Goal: Use online tool/utility

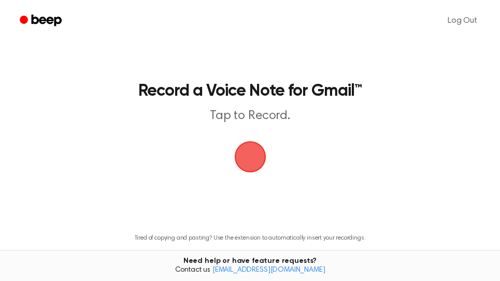
drag, startPoint x: 247, startPoint y: 159, endPoint x: 332, endPoint y: 102, distance: 102.5
click at [251, 159] on span "button" at bounding box center [250, 156] width 29 height 29
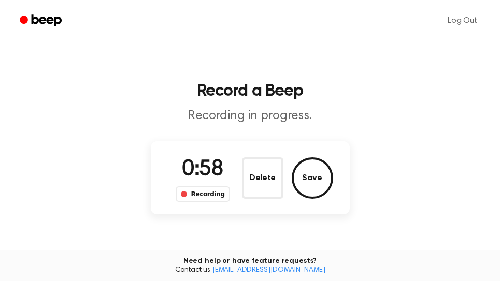
drag, startPoint x: 316, startPoint y: 163, endPoint x: 316, endPoint y: 170, distance: 7.3
click at [316, 169] on button "Save" at bounding box center [311, 177] width 41 height 41
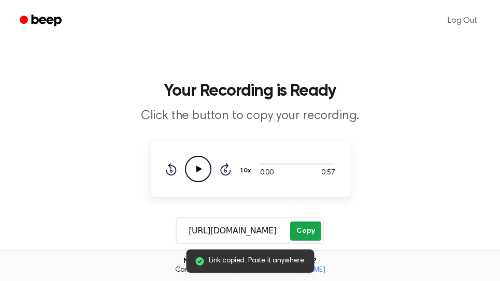
click at [298, 229] on button "Copy" at bounding box center [305, 231] width 31 height 19
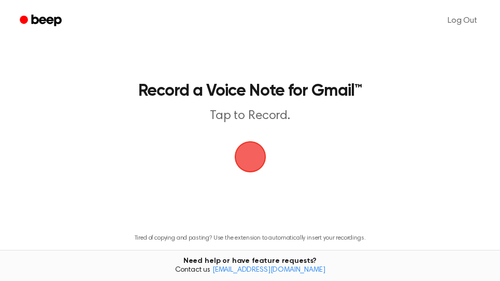
click at [258, 158] on span "button" at bounding box center [250, 157] width 32 height 32
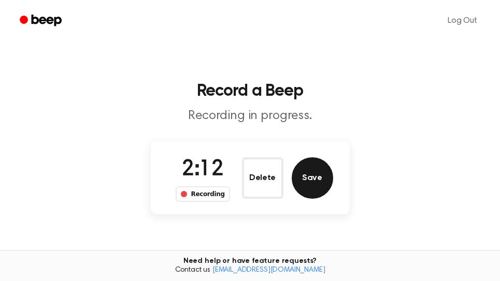
click at [321, 176] on button "Save" at bounding box center [311, 177] width 41 height 41
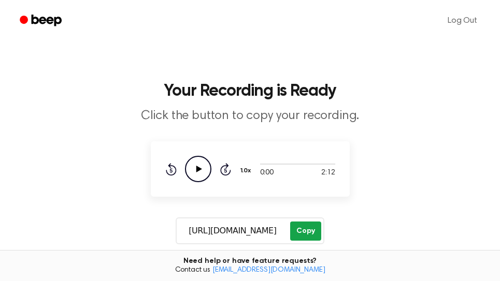
click at [314, 232] on button "Copy" at bounding box center [305, 231] width 31 height 19
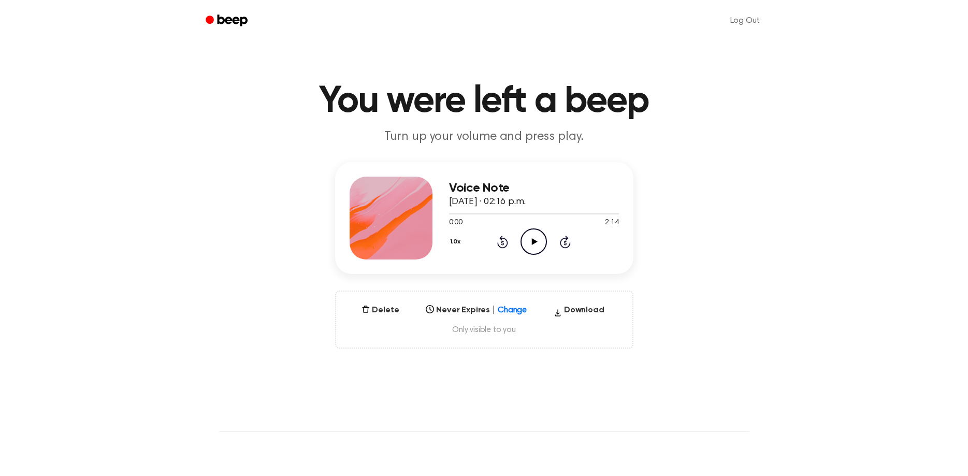
click at [533, 241] on icon at bounding box center [535, 241] width 6 height 7
click at [564, 242] on icon at bounding box center [565, 243] width 3 height 4
click at [564, 243] on icon at bounding box center [565, 243] width 3 height 4
click at [564, 244] on icon "Skip 5 seconds" at bounding box center [564, 241] width 11 height 13
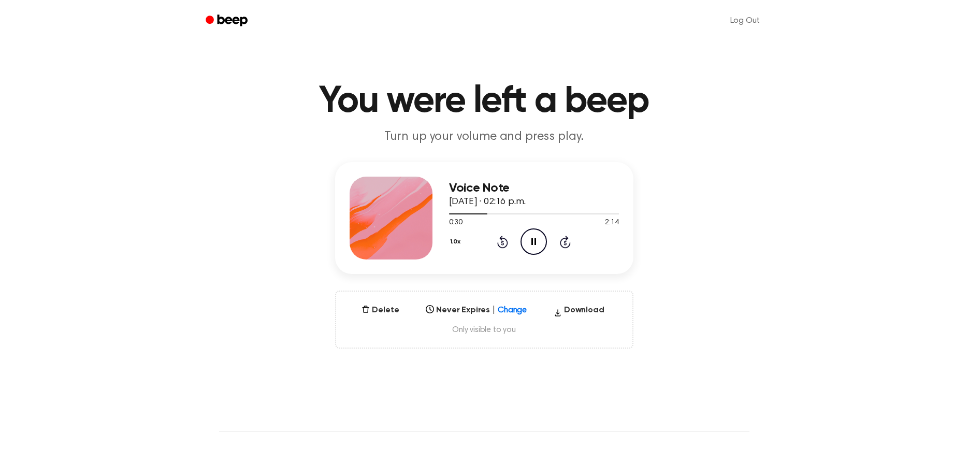
click at [564, 245] on icon at bounding box center [565, 243] width 3 height 4
click at [565, 245] on icon "Skip 5 seconds" at bounding box center [564, 241] width 11 height 13
click at [566, 246] on icon "Skip 5 seconds" at bounding box center [564, 241] width 11 height 13
click at [567, 243] on icon "Skip 5 seconds" at bounding box center [564, 241] width 11 height 13
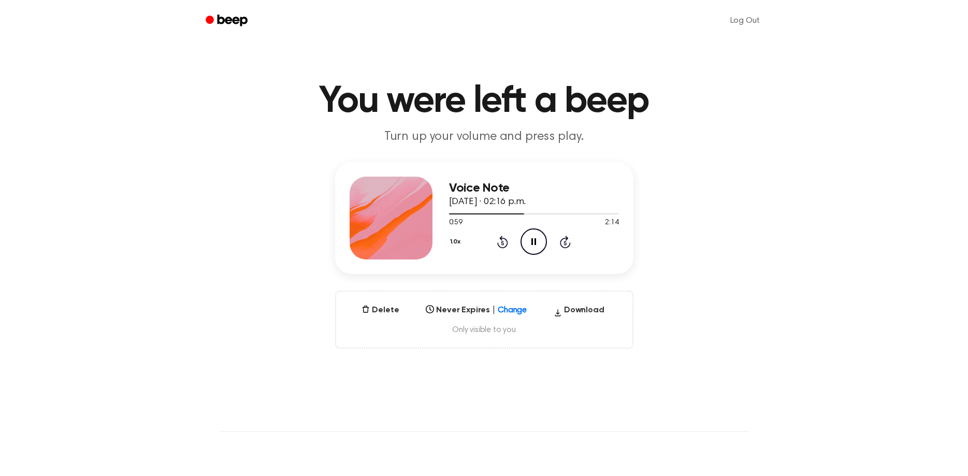
click at [567, 243] on icon "Skip 5 seconds" at bounding box center [564, 241] width 11 height 13
click at [564, 238] on icon at bounding box center [565, 242] width 11 height 12
click at [568, 242] on icon "Skip 5 seconds" at bounding box center [564, 241] width 11 height 13
